Goal: Find specific page/section: Find specific page/section

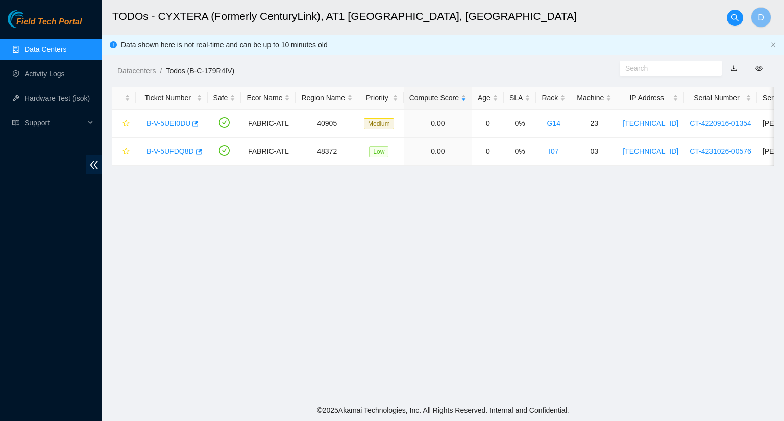
click at [49, 47] on link "Data Centers" at bounding box center [45, 49] width 42 height 8
